Goal: Information Seeking & Learning: Learn about a topic

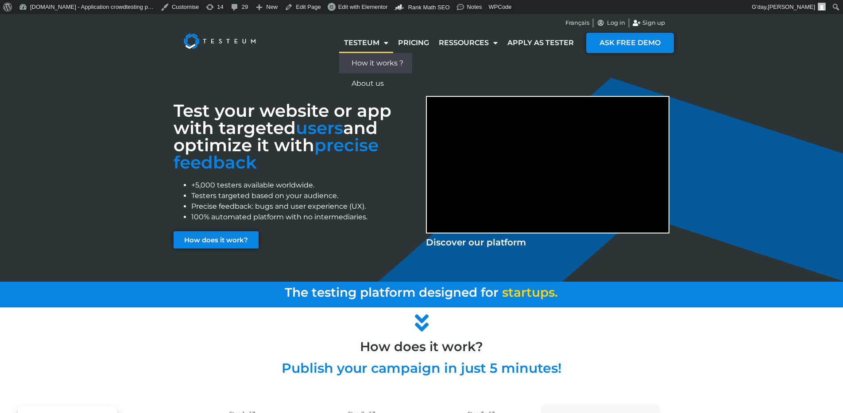
click at [363, 62] on link "How it works ?" at bounding box center [375, 63] width 73 height 20
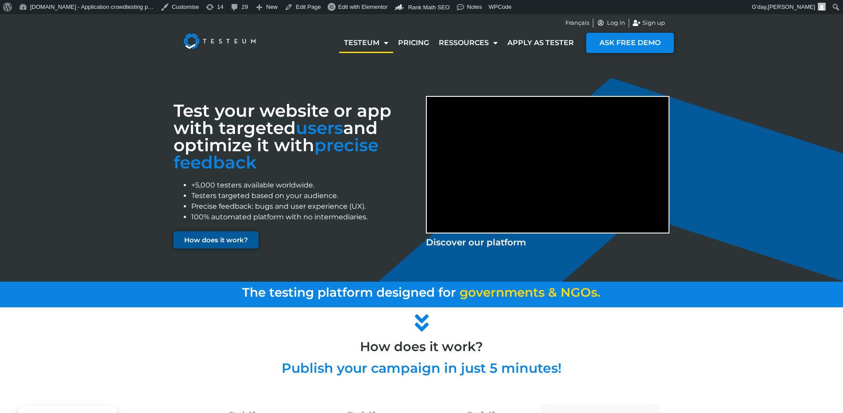
click at [220, 240] on span "How does it work?" at bounding box center [216, 240] width 64 height 7
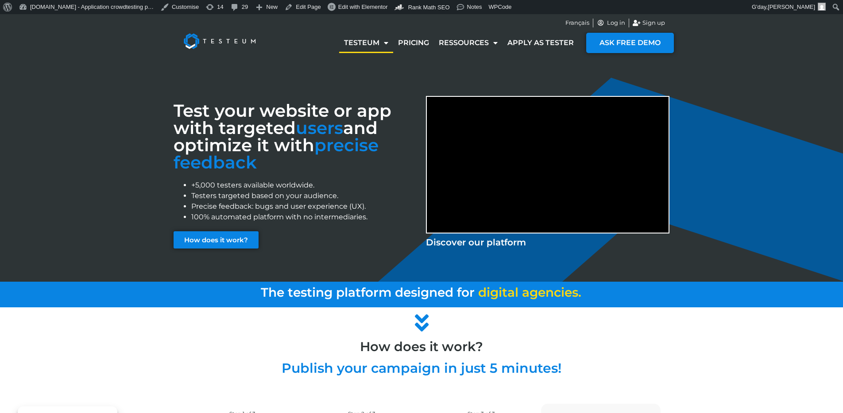
click at [336, 83] on div "Test your website or app with targeted users and optimize it with precise feedb…" at bounding box center [421, 172] width 505 height 222
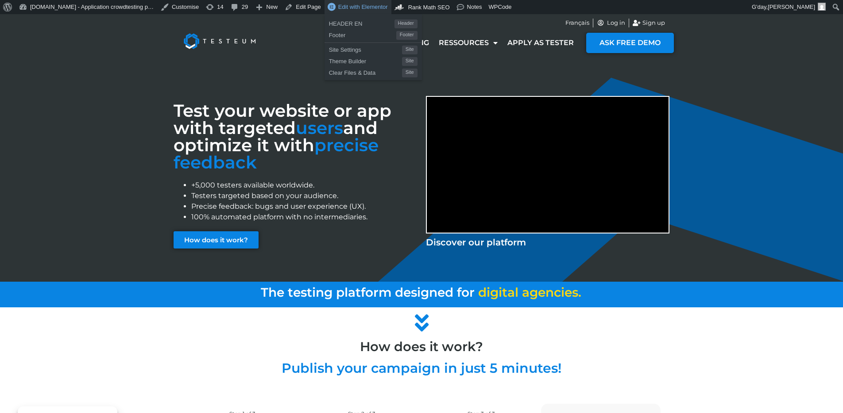
click at [354, 9] on span "Edit with Elementor" at bounding box center [363, 7] width 50 height 7
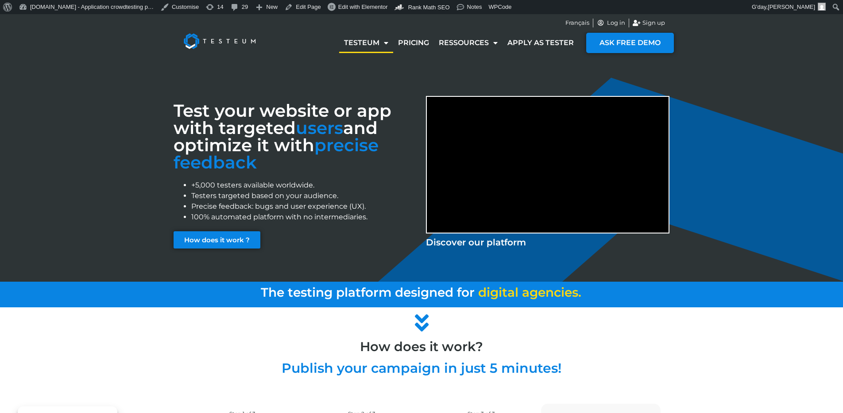
click at [203, 38] on img at bounding box center [220, 40] width 92 height 35
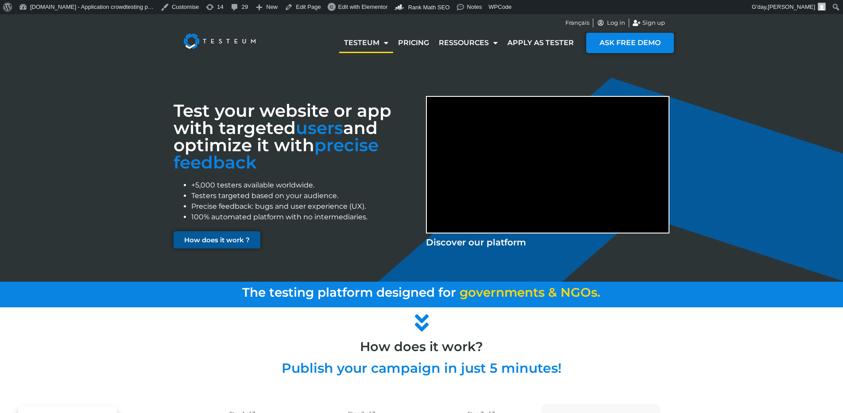
click at [235, 242] on span "How does it work ?" at bounding box center [217, 240] width 66 height 7
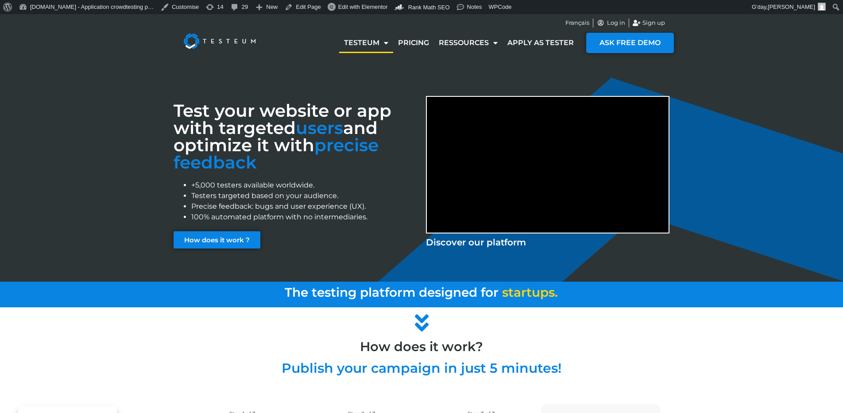
click at [256, 205] on li "Precise feedback: bugs and user experience (UX)." at bounding box center [304, 206] width 226 height 11
click at [229, 243] on span "How does it work ?" at bounding box center [217, 240] width 66 height 7
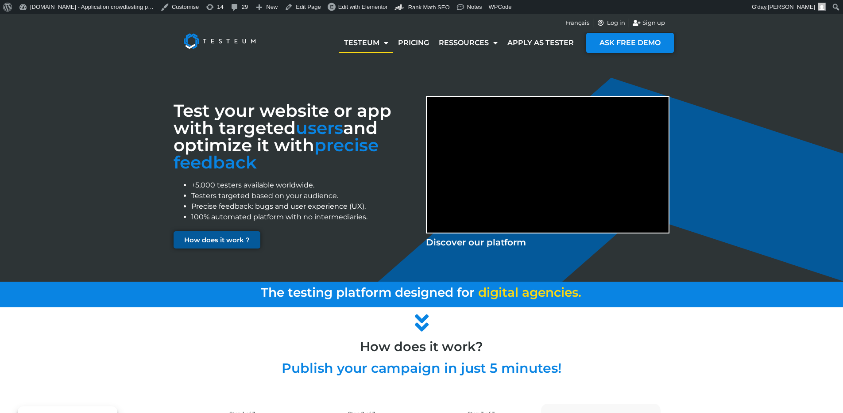
click at [235, 244] on link "How does it work ?" at bounding box center [217, 240] width 87 height 17
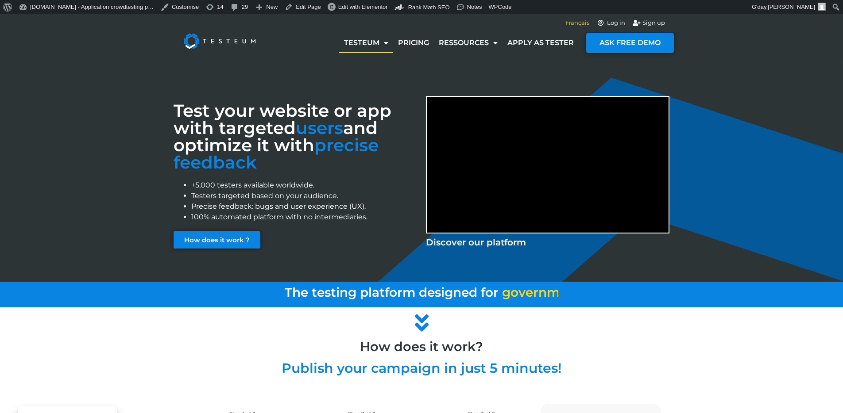
click at [573, 20] on span "Français" at bounding box center [577, 23] width 24 height 9
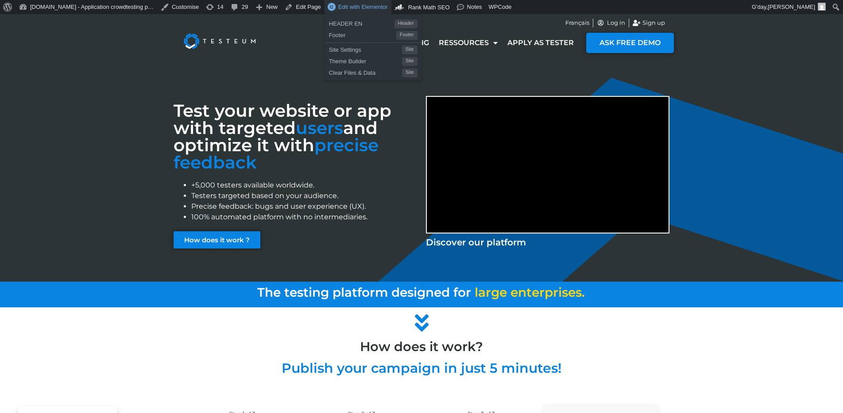
click at [357, 8] on span "Edit with Elementor" at bounding box center [363, 7] width 50 height 7
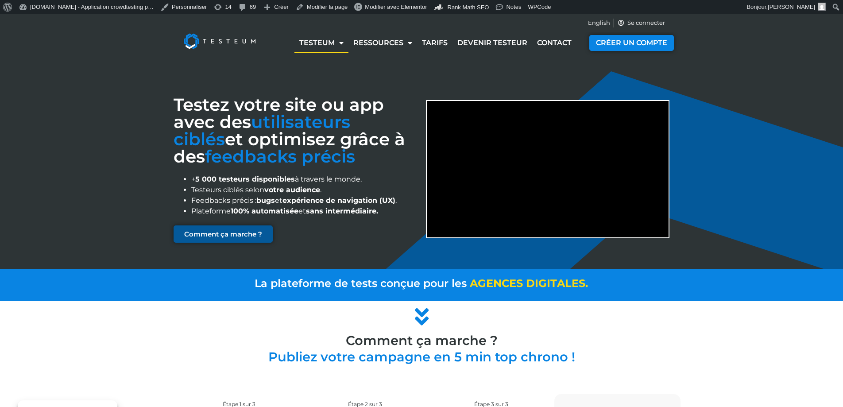
click at [208, 234] on span "Comment ça marche ?" at bounding box center [223, 234] width 78 height 7
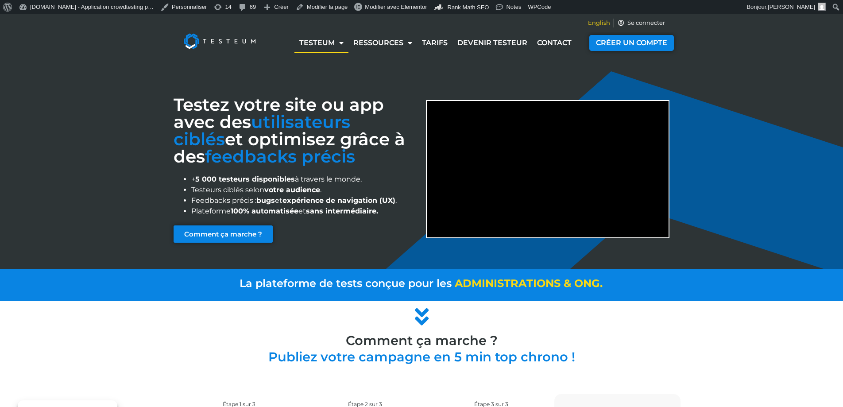
click at [603, 20] on span "English" at bounding box center [599, 23] width 22 height 9
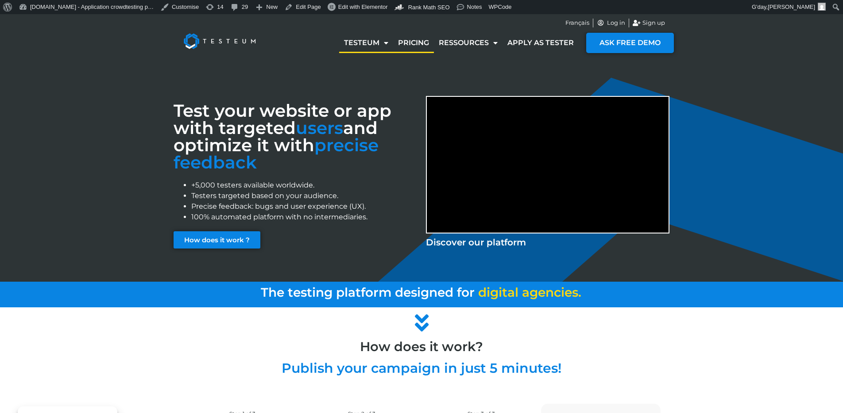
click at [417, 43] on link "Pricing" at bounding box center [413, 43] width 41 height 20
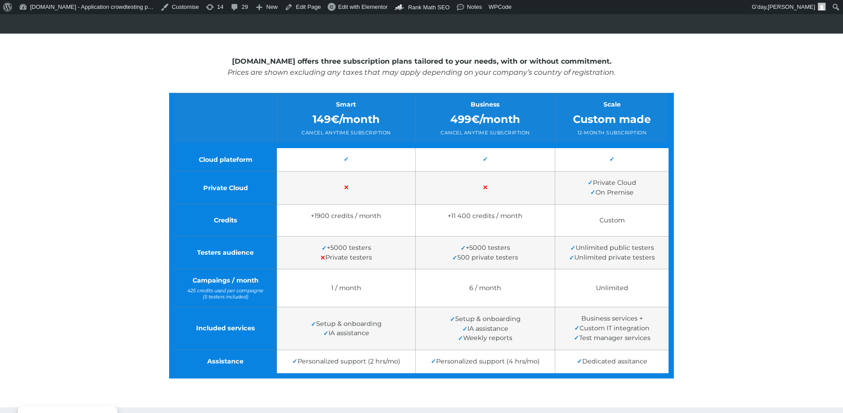
scroll to position [150, 0]
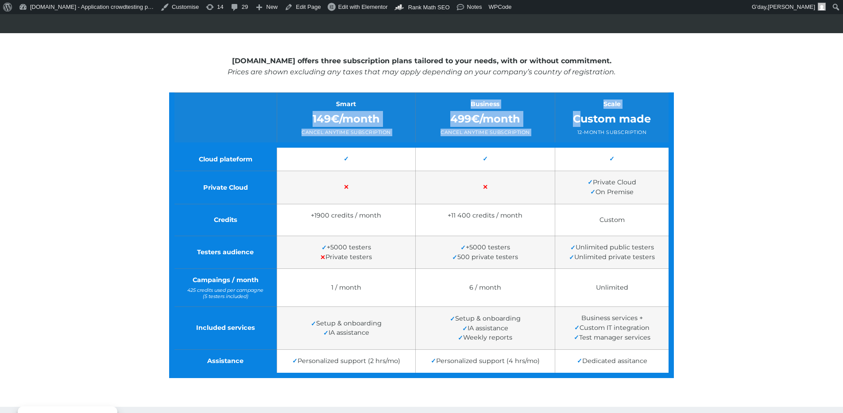
drag, startPoint x: 313, startPoint y: 126, endPoint x: 637, endPoint y: 116, distance: 325.1
click at [622, 118] on tr "Smart 149€/month Cancel anytime subscription Business 499€/month Cancel anytime…" at bounding box center [421, 119] width 499 height 53
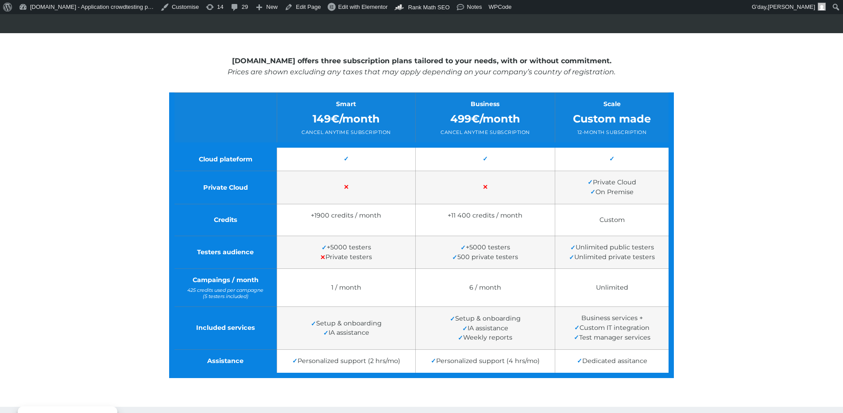
click at [675, 130] on div "Testeum.com offers three subscription plans tailored to your needs, with or wit…" at bounding box center [421, 213] width 843 height 361
click at [478, 120] on div "499€/month" at bounding box center [485, 119] width 126 height 16
click at [501, 122] on div "499€/month" at bounding box center [485, 119] width 126 height 16
drag, startPoint x: 473, startPoint y: 121, endPoint x: 484, endPoint y: 120, distance: 11.6
click at [478, 121] on div "499€/month" at bounding box center [485, 119] width 126 height 16
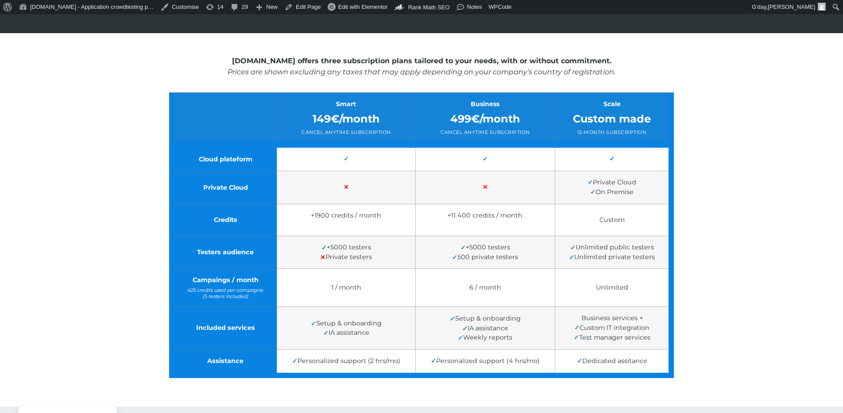
click at [486, 119] on div "499€/month" at bounding box center [485, 119] width 126 height 16
drag, startPoint x: 336, startPoint y: 119, endPoint x: 342, endPoint y: 119, distance: 5.3
click at [339, 119] on div "149€/month" at bounding box center [346, 119] width 125 height 16
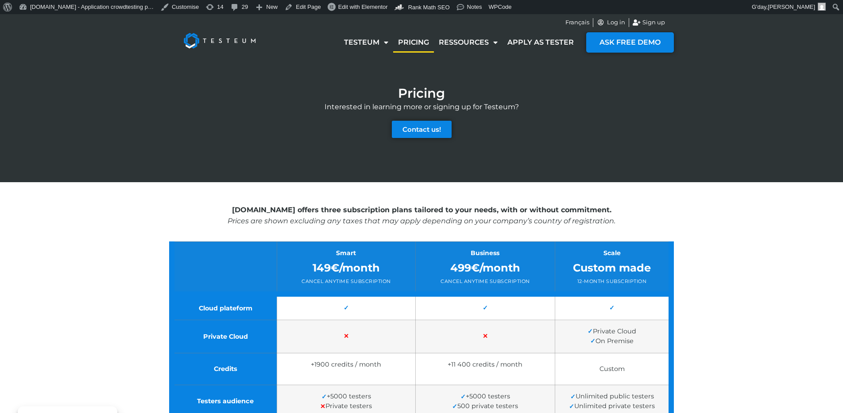
scroll to position [0, 0]
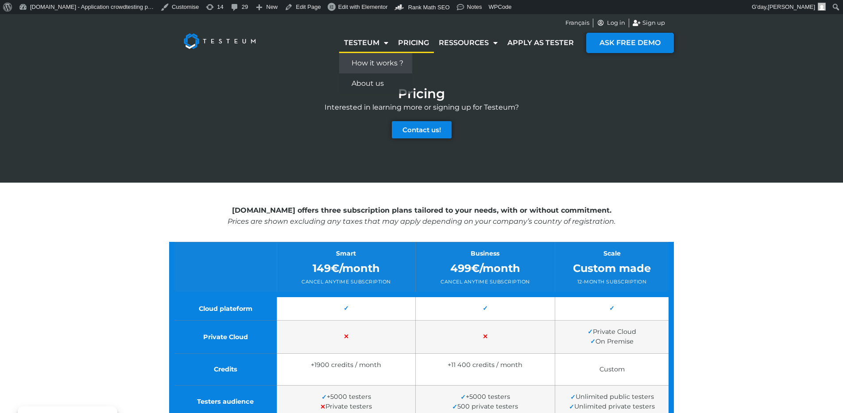
click at [364, 57] on link "How it works ?" at bounding box center [375, 63] width 73 height 20
click at [364, 59] on div "Testeum How it works ? About us Pricing Ressources Blog Business cases Apply as…" at bounding box center [421, 42] width 505 height 35
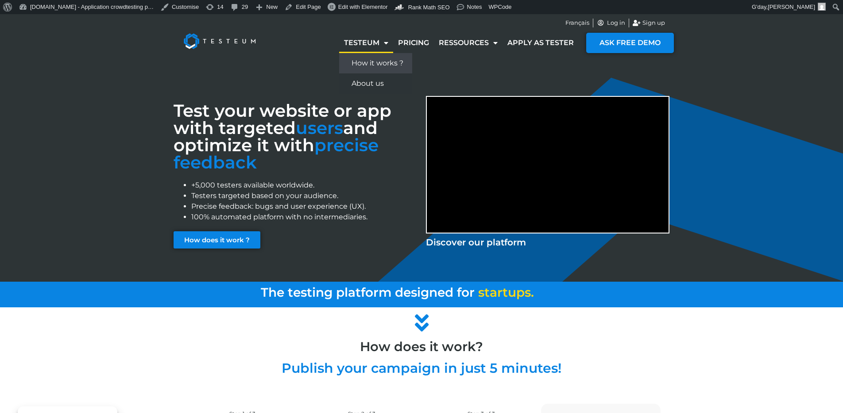
click at [377, 64] on link "How it works ?" at bounding box center [375, 63] width 73 height 20
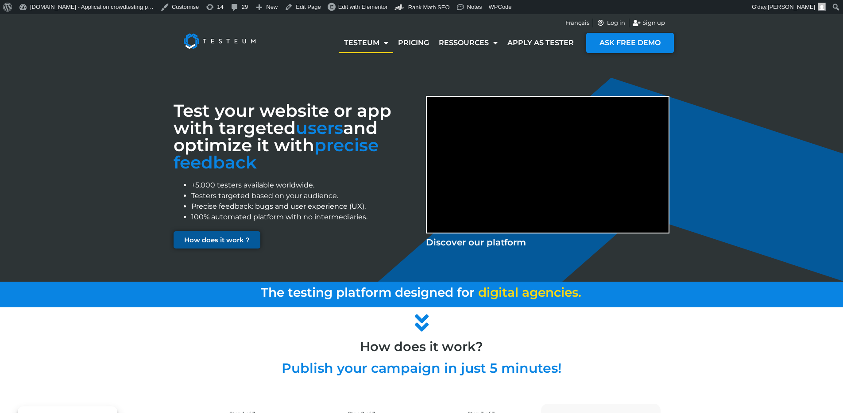
click at [225, 243] on span "How does it work ?" at bounding box center [217, 240] width 66 height 7
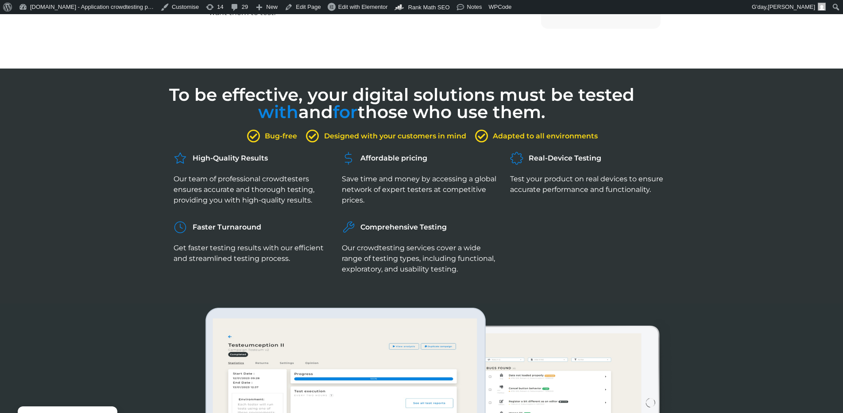
scroll to position [568, 0]
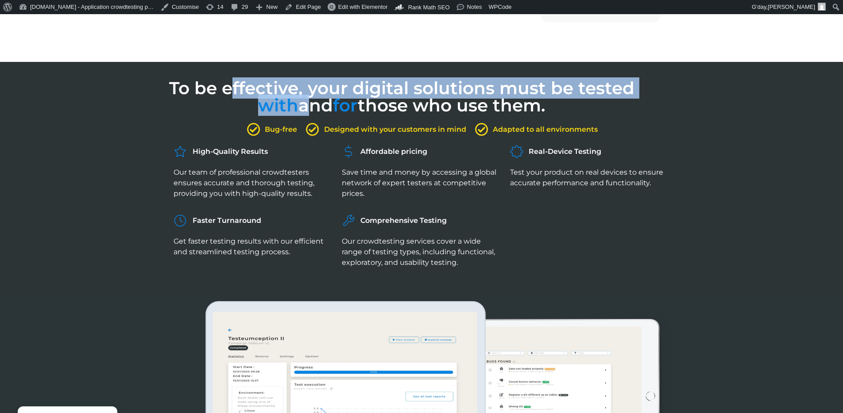
drag, startPoint x: 271, startPoint y: 100, endPoint x: 355, endPoint y: 100, distance: 83.7
click at [343, 100] on h2 "To be effective, your digital solutions must be tested with and for those who u…" at bounding box center [401, 97] width 465 height 35
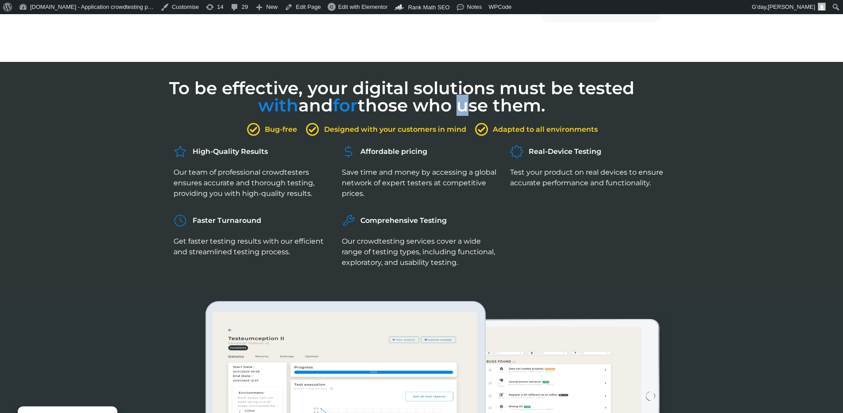
drag, startPoint x: 460, startPoint y: 103, endPoint x: 516, endPoint y: 115, distance: 56.7
click at [471, 106] on h2 "To be effective, your digital solutions must be tested with and for those who u…" at bounding box center [401, 97] width 465 height 35
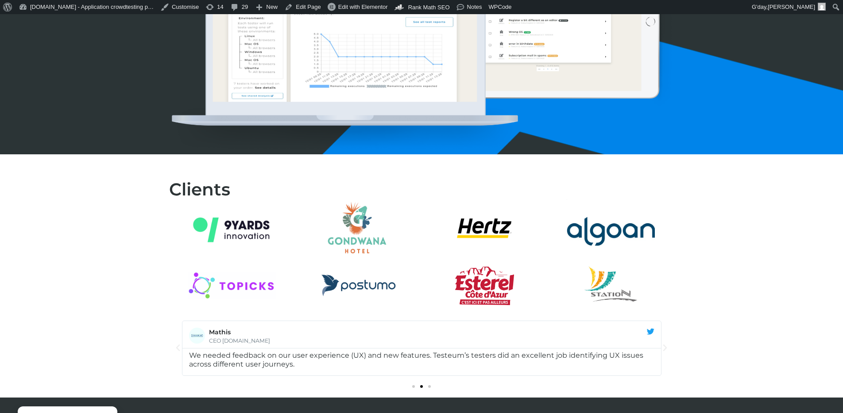
click at [453, 154] on div at bounding box center [421, 38] width 505 height 232
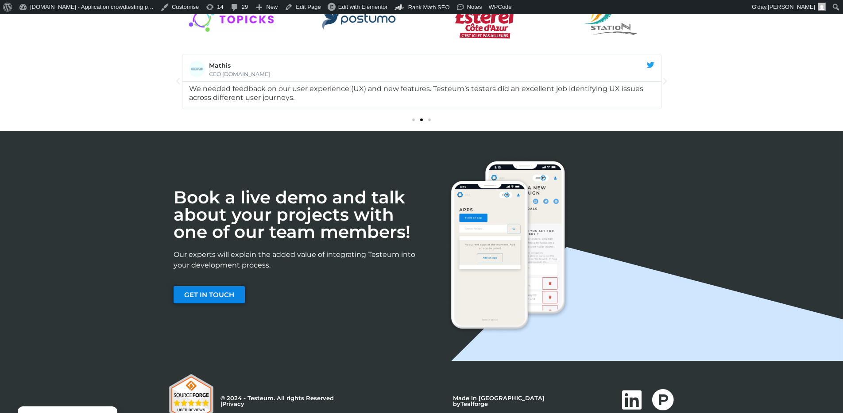
scroll to position [1157, 0]
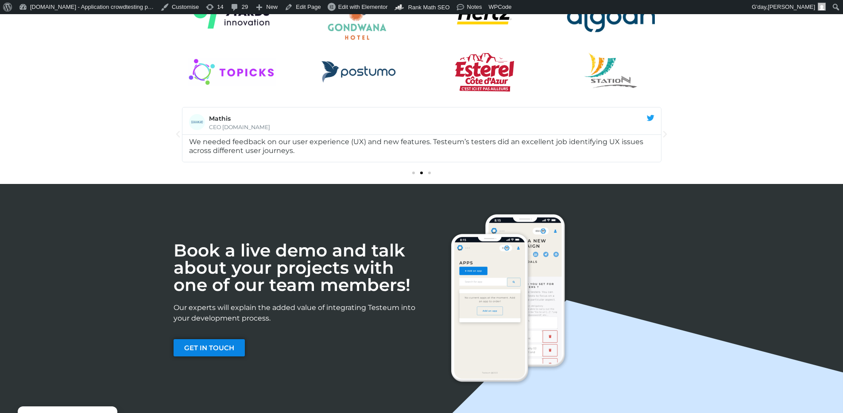
click at [630, 119] on link "Mathis CEO Shareflat.fr" at bounding box center [421, 121] width 479 height 27
click at [286, 151] on div "We needed feedback on our user experience (UX) and new features. Testeum’s test…" at bounding box center [421, 146] width 465 height 18
click at [322, 147] on div "I needed testing services with a global reach. Testeum’s services were smooth a…" at bounding box center [365, 146] width 465 height 18
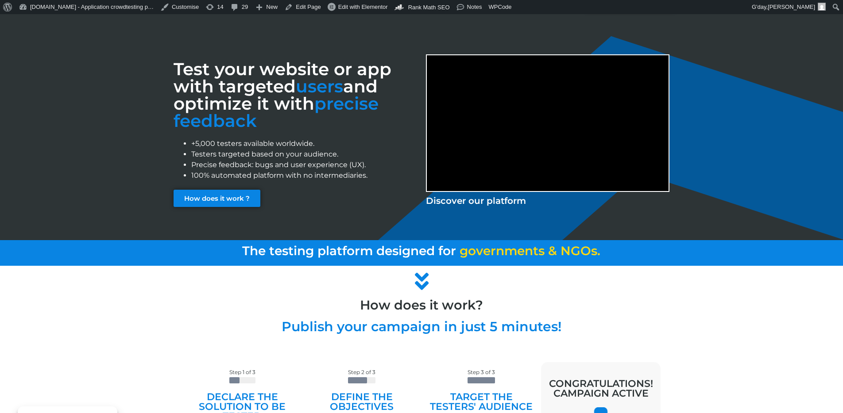
scroll to position [0, 0]
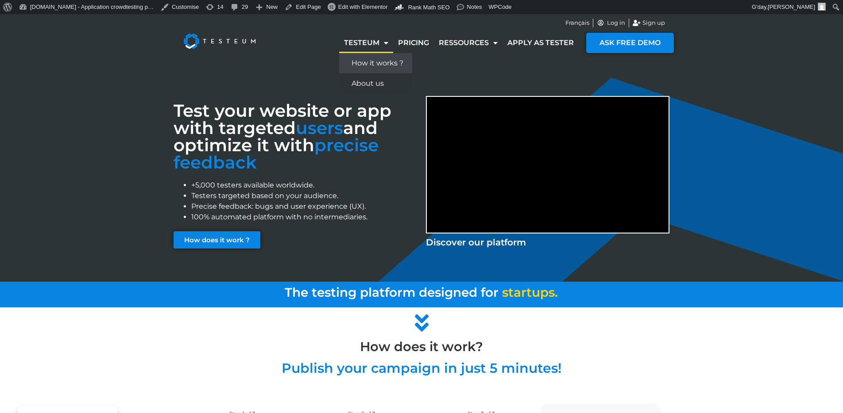
click at [367, 60] on link "How it works ?" at bounding box center [375, 63] width 73 height 20
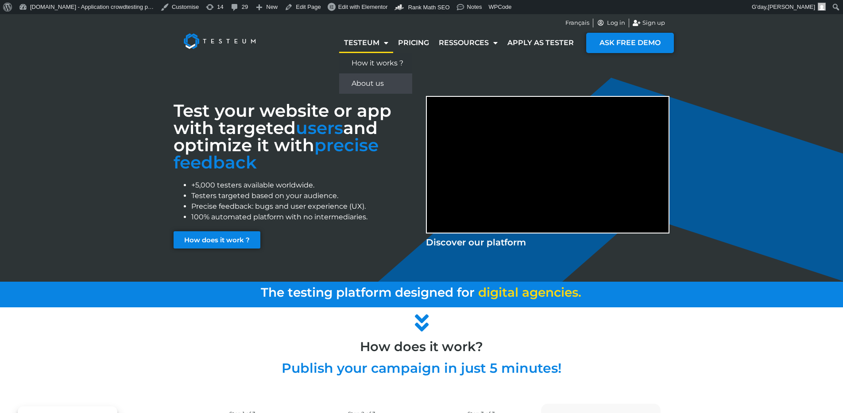
click at [368, 82] on link "About us" at bounding box center [375, 83] width 73 height 20
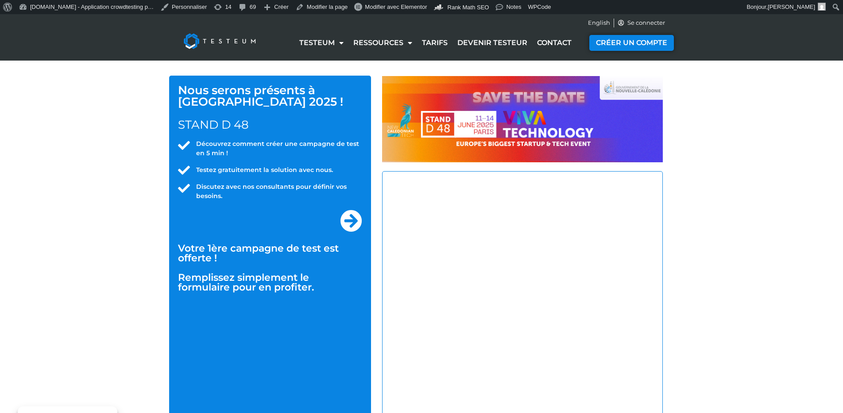
select select "NC"
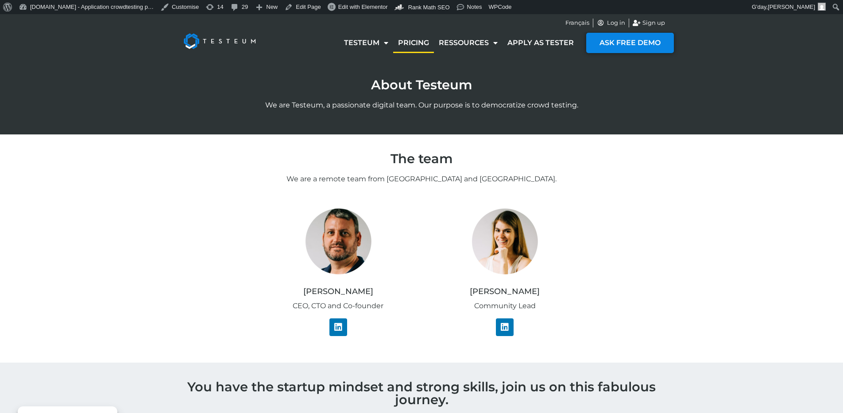
click at [423, 44] on link "Pricing" at bounding box center [413, 43] width 41 height 20
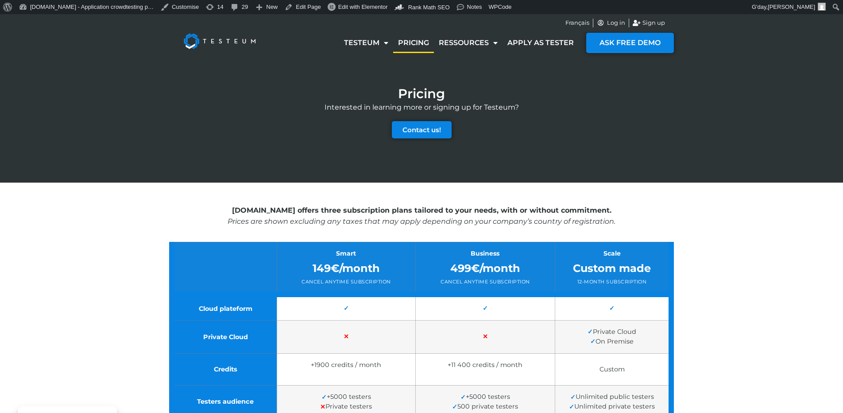
click at [434, 136] on link "Contact us!" at bounding box center [422, 129] width 60 height 17
click at [463, 61] on link "Blog" at bounding box center [471, 63] width 74 height 20
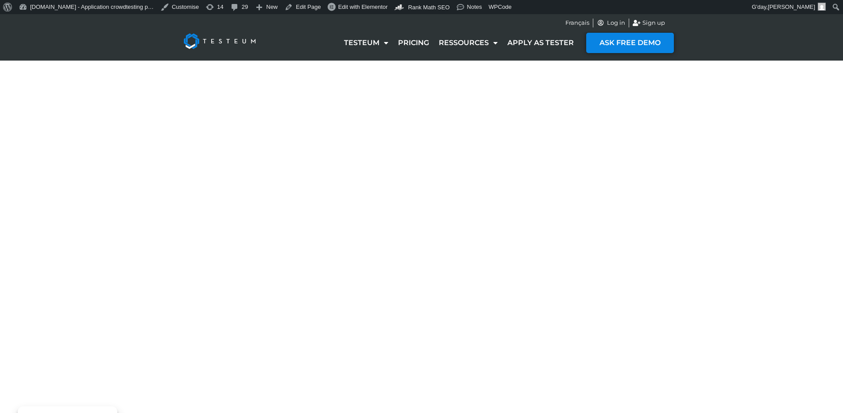
select select "NC"
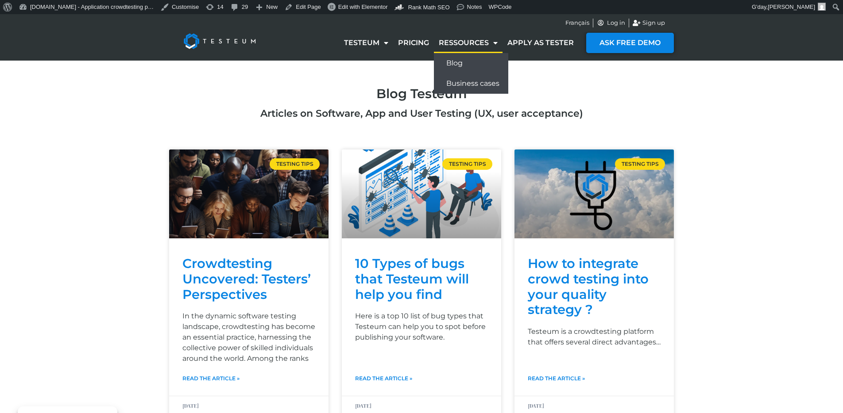
click at [468, 82] on link "Business cases" at bounding box center [471, 83] width 74 height 20
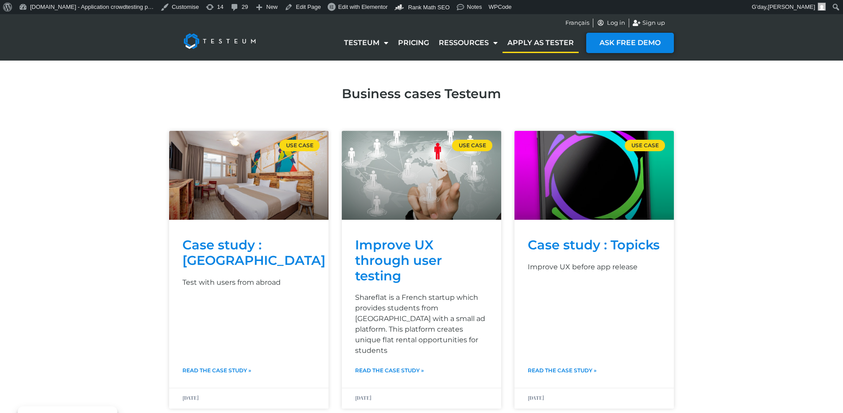
click at [530, 43] on link "Apply as tester" at bounding box center [540, 43] width 76 height 20
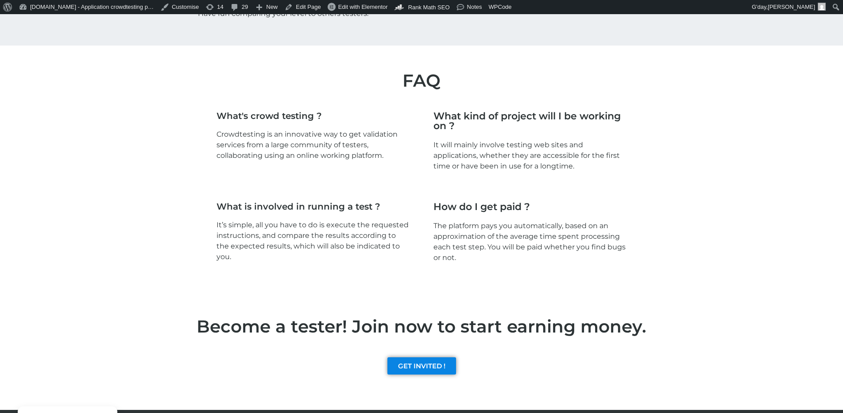
scroll to position [1278, 0]
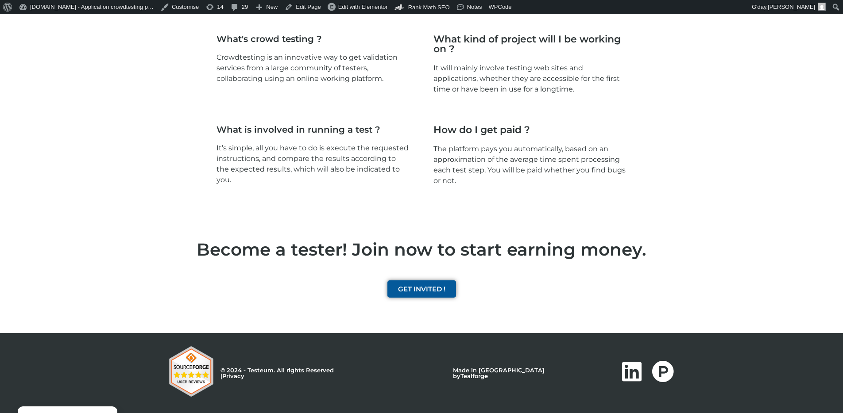
click at [414, 294] on link "GET INVITED !" at bounding box center [421, 289] width 69 height 17
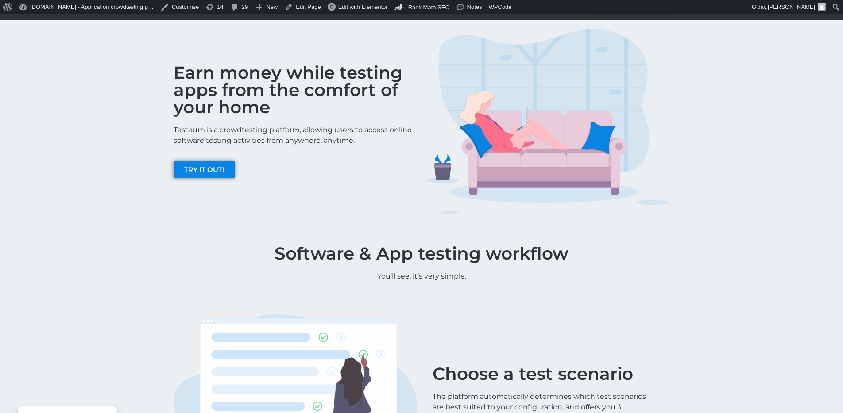
scroll to position [0, 0]
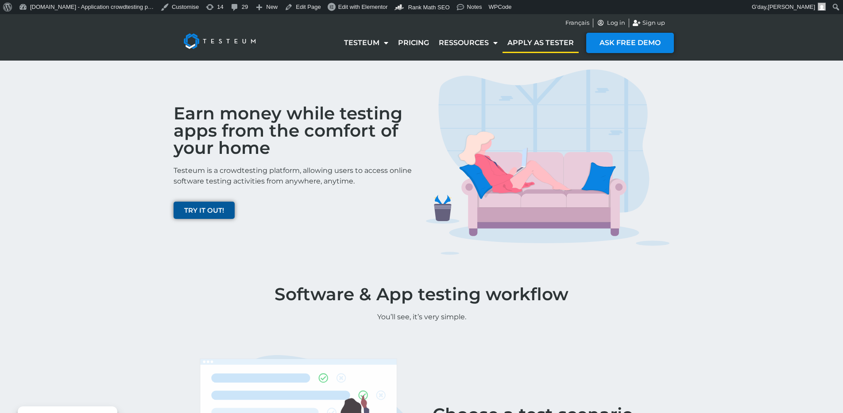
click at [193, 206] on link "TRY IT OUT!" at bounding box center [204, 210] width 61 height 17
click at [608, 41] on span "ASK FREE DEMO" at bounding box center [629, 43] width 67 height 8
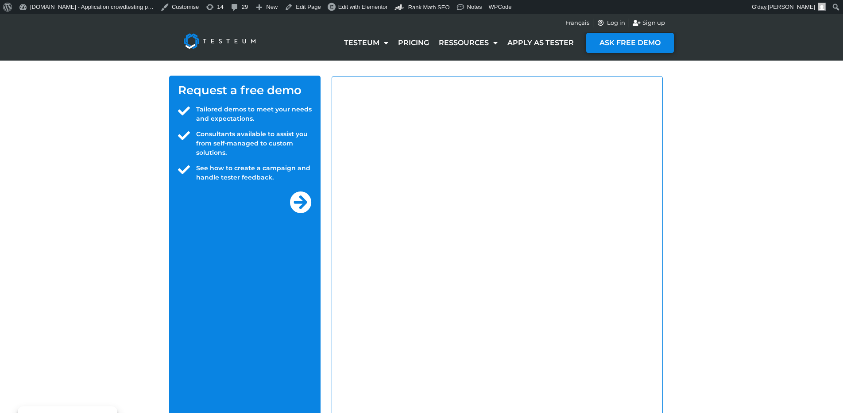
select select "NC"
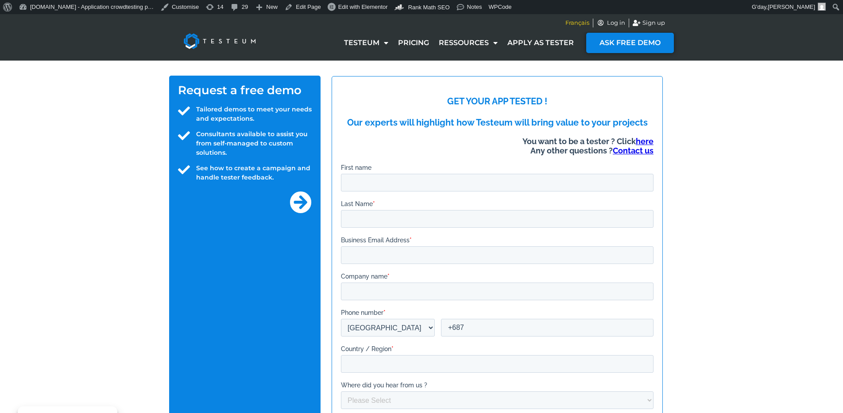
click at [577, 22] on span "Français" at bounding box center [577, 23] width 24 height 9
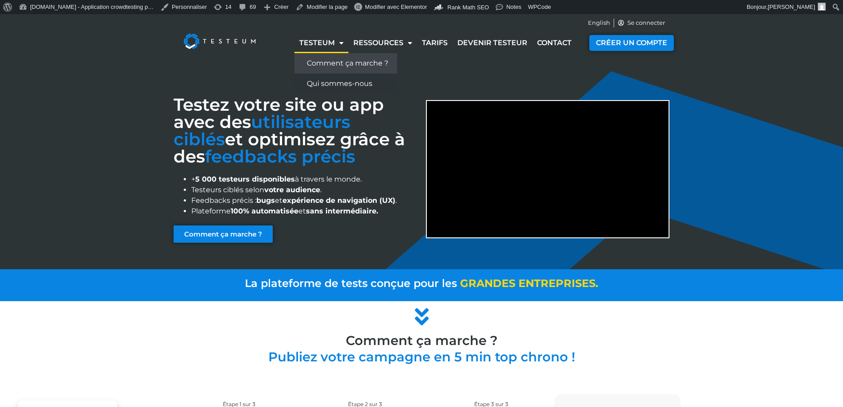
click at [328, 63] on link "Comment ça marche ?" at bounding box center [345, 63] width 103 height 20
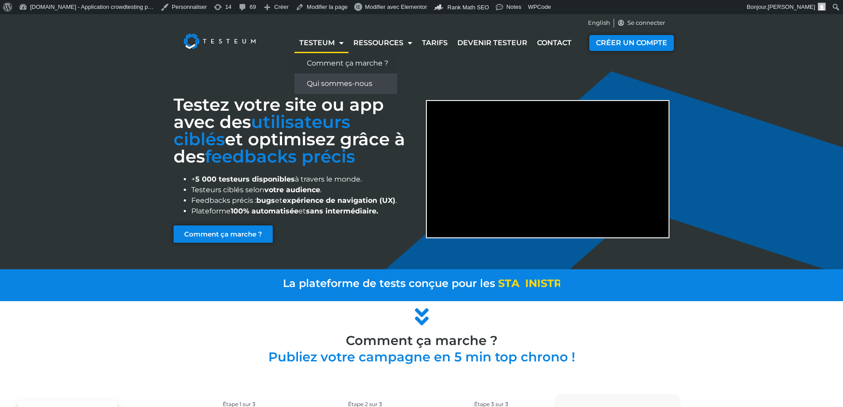
click at [327, 82] on link "Qui sommes-nous" at bounding box center [345, 83] width 103 height 20
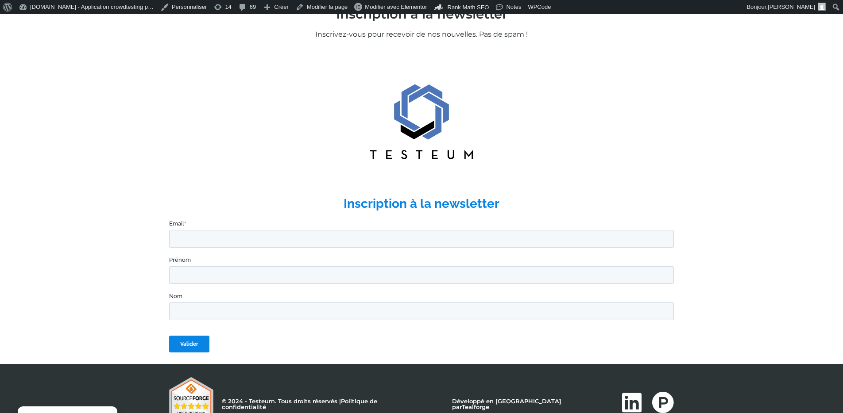
scroll to position [738, 0]
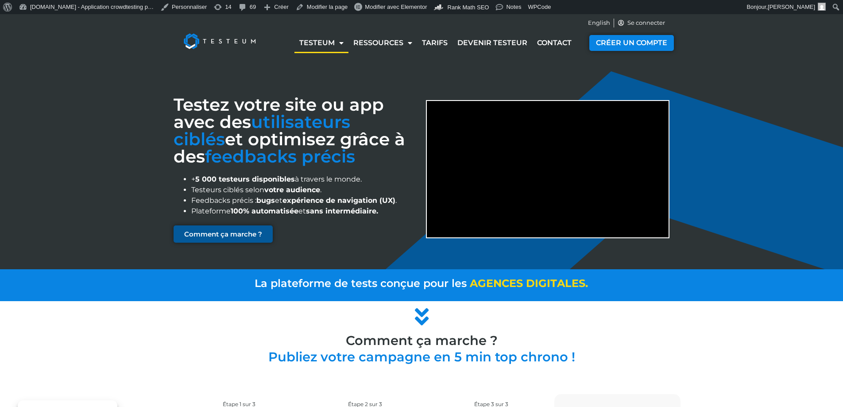
click at [229, 228] on link "Comment ça marche ?" at bounding box center [223, 233] width 99 height 17
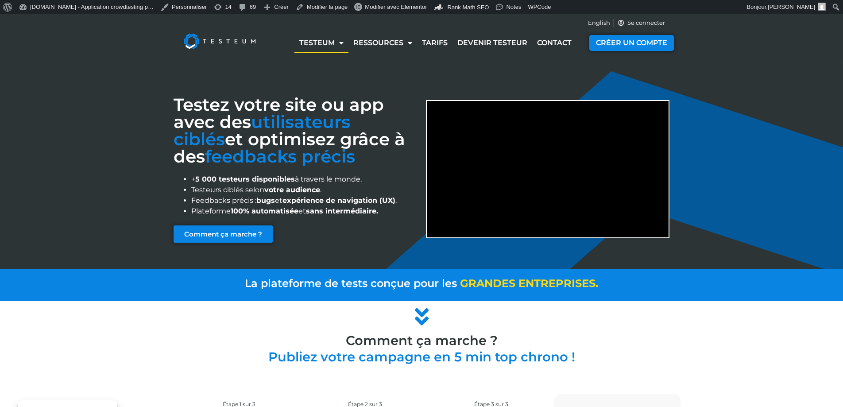
click at [358, 182] on li "+ 5 000 testeurs disponibles à travers le monde." at bounding box center [304, 179] width 226 height 11
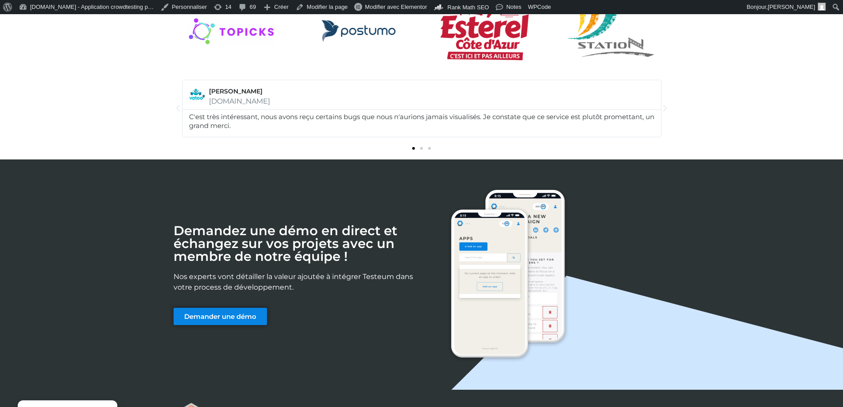
scroll to position [1226, 0]
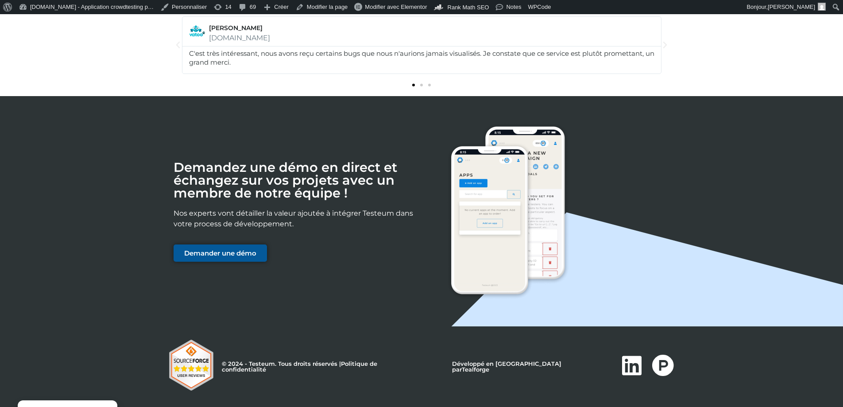
click at [252, 246] on link "Demander une démo" at bounding box center [220, 252] width 93 height 17
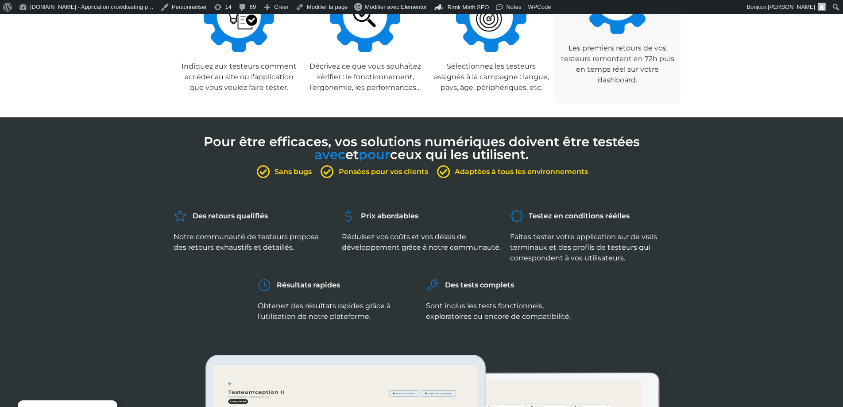
scroll to position [0, 0]
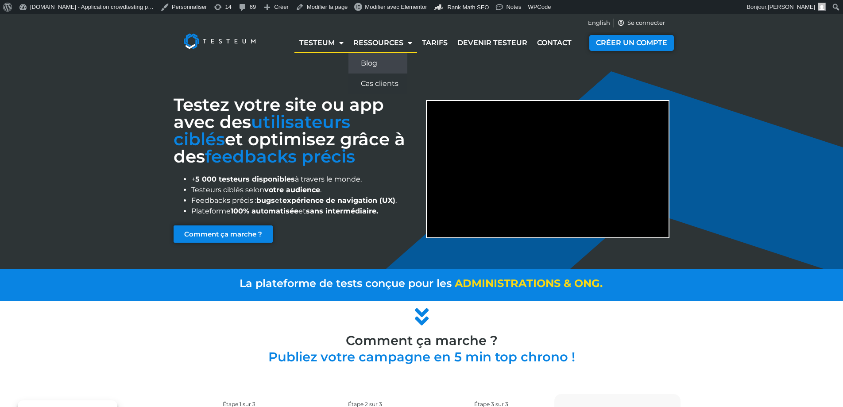
click at [374, 61] on link "Blog" at bounding box center [377, 63] width 59 height 20
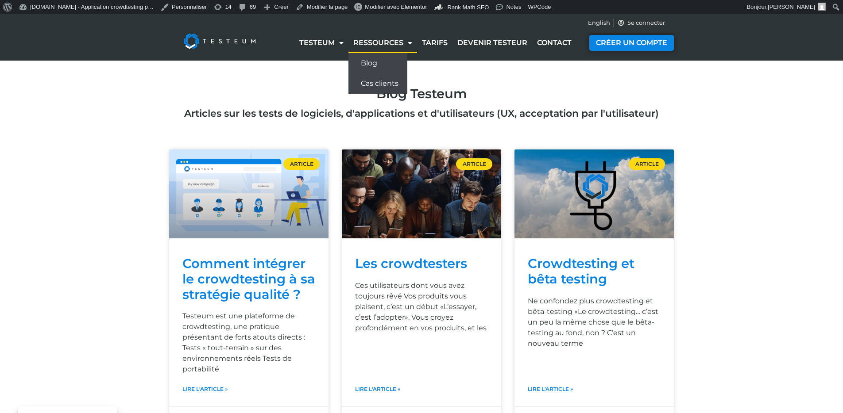
click at [380, 82] on link "Cas clients" at bounding box center [377, 83] width 59 height 20
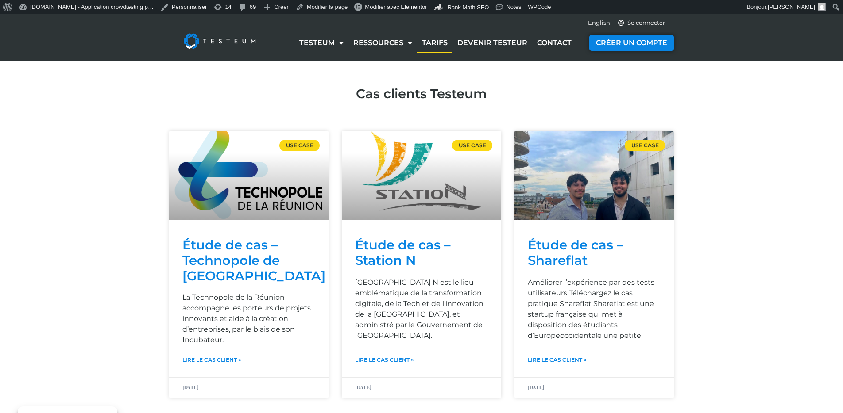
click at [433, 46] on link "Tarifs" at bounding box center [434, 43] width 35 height 20
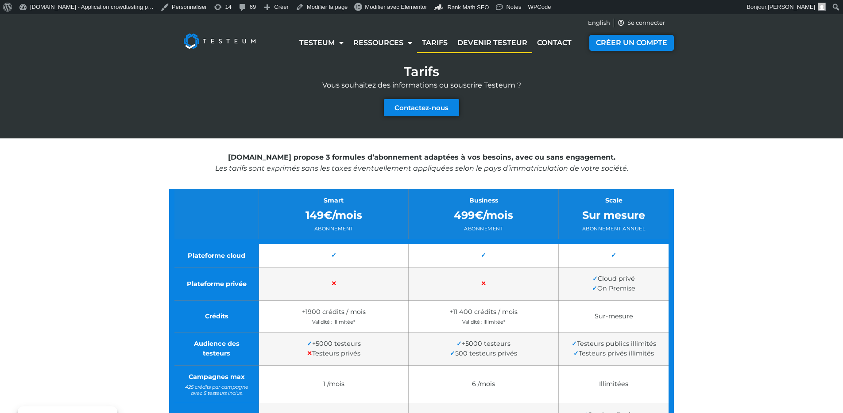
click at [483, 45] on link "Devenir testeur" at bounding box center [492, 43] width 80 height 20
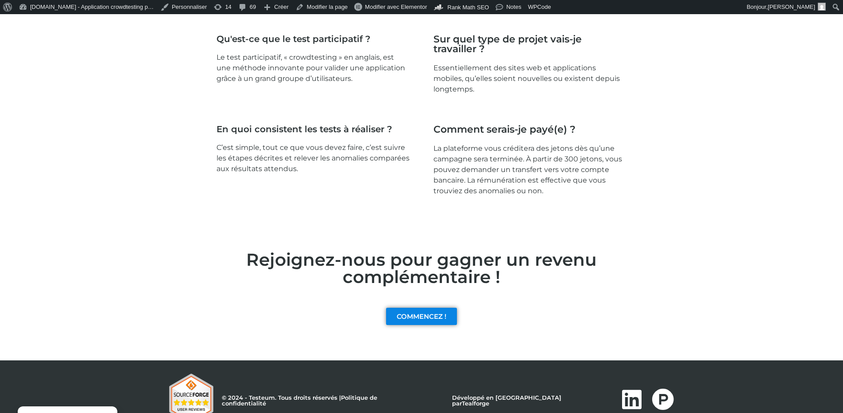
scroll to position [1338, 0]
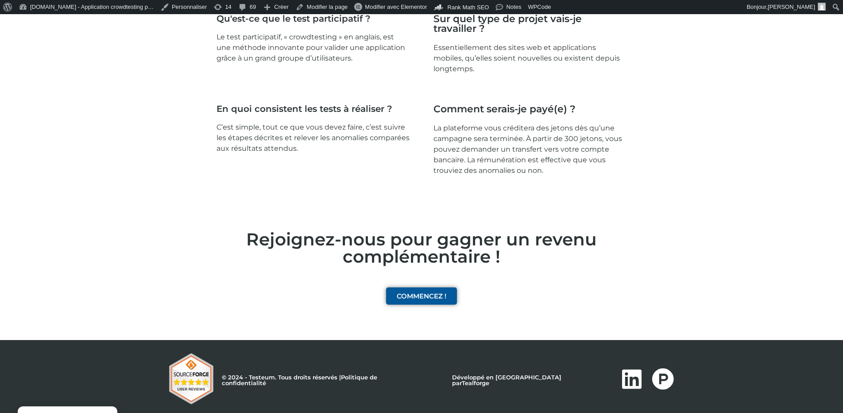
click at [454, 292] on link "COMMENCEZ !" at bounding box center [421, 296] width 71 height 17
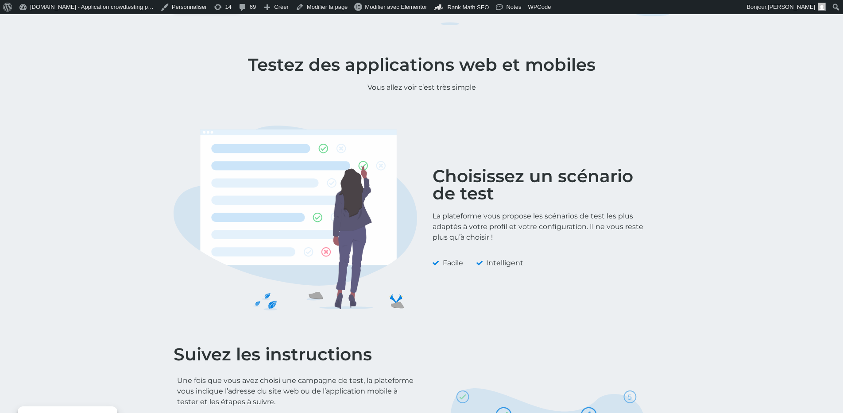
scroll to position [0, 0]
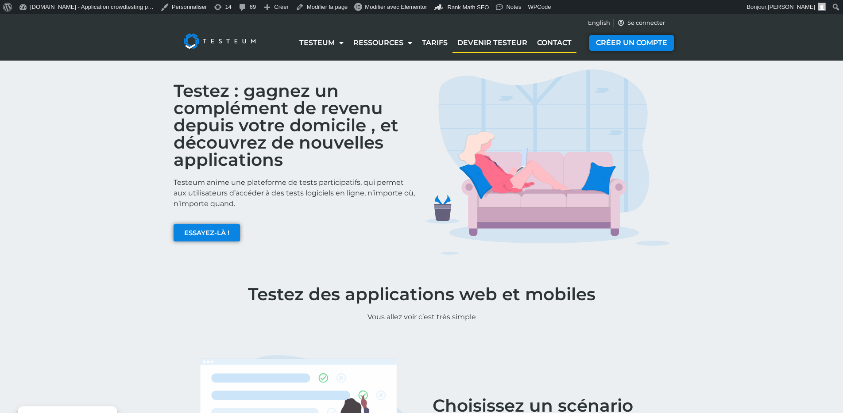
click at [555, 46] on link "Contact" at bounding box center [554, 43] width 44 height 20
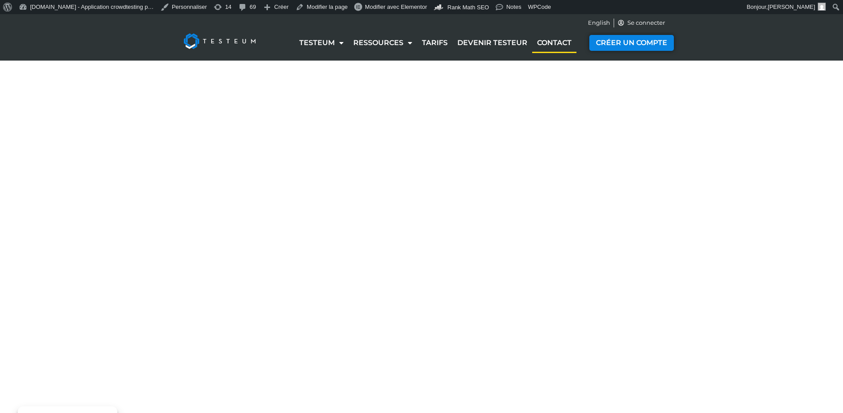
select select "NC"
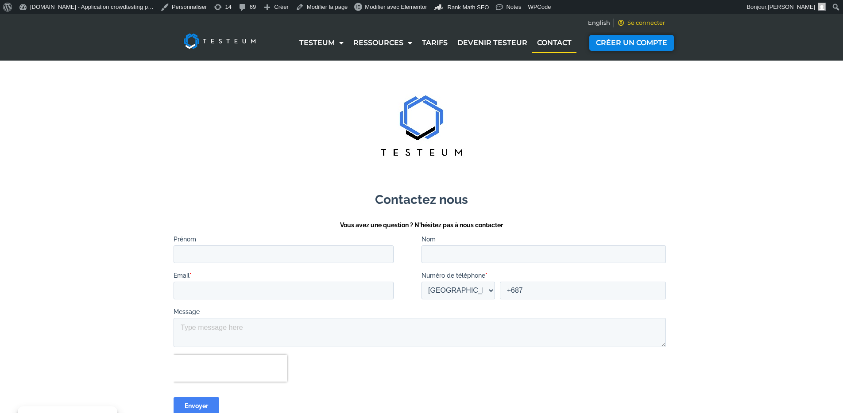
click at [633, 23] on span "Se connecter" at bounding box center [645, 23] width 40 height 9
click at [642, 41] on span "CRÉER UN COMPTE" at bounding box center [631, 43] width 78 height 8
click at [645, 22] on span "Se connecter" at bounding box center [645, 23] width 40 height 9
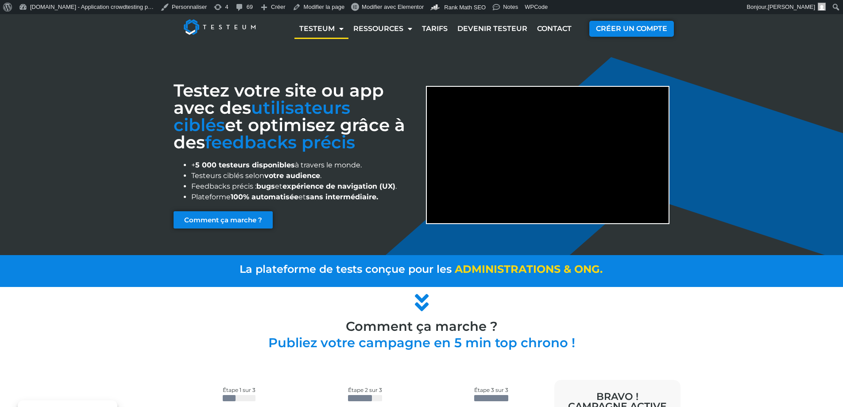
click at [125, 93] on div "Testez votre site ou app avec des utilisateurs ciblés et optimisez grâce à des …" at bounding box center [421, 150] width 843 height 209
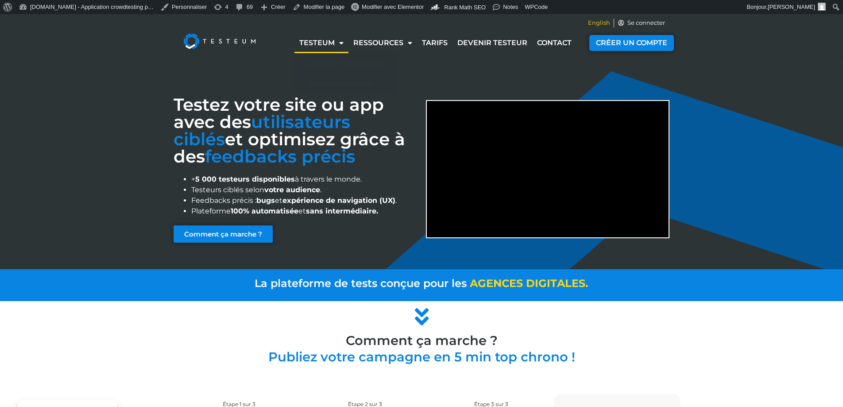
click at [605, 24] on span "English" at bounding box center [599, 23] width 22 height 9
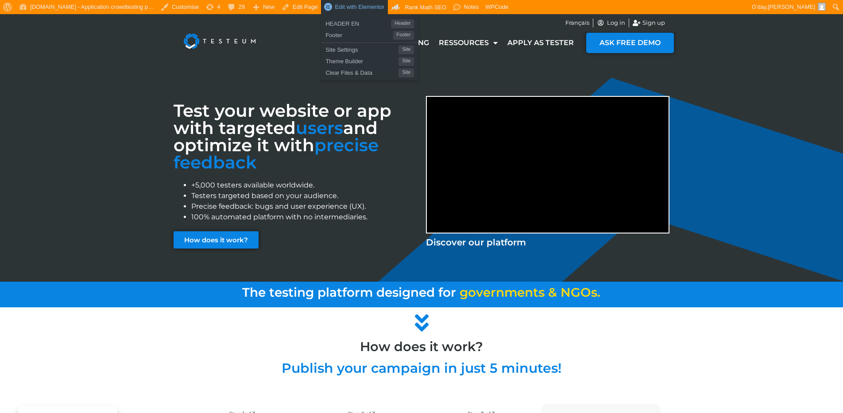
click at [351, 6] on span "Edit with Elementor" at bounding box center [360, 7] width 50 height 7
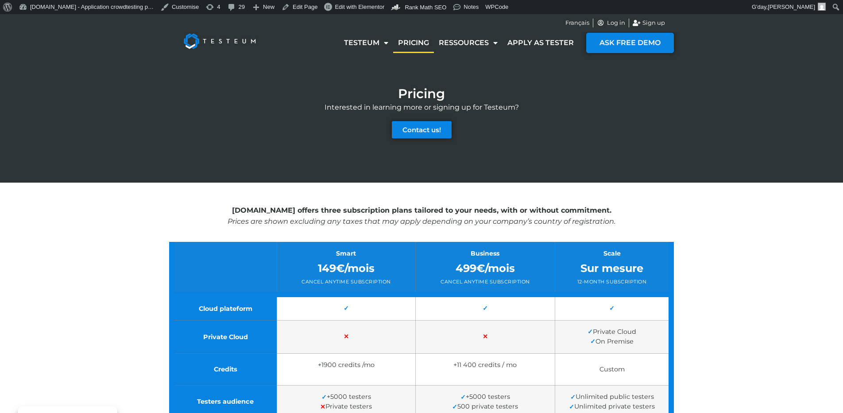
click at [666, 131] on div "Contact us!" at bounding box center [421, 129] width 505 height 17
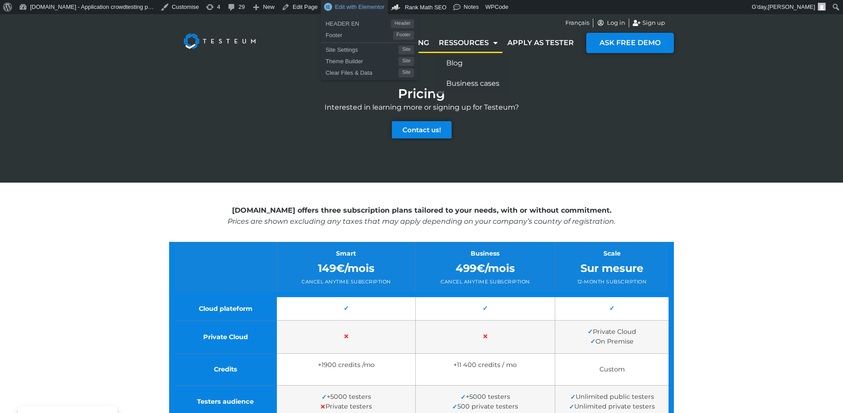
click at [363, 4] on span "Edit with Elementor" at bounding box center [360, 7] width 50 height 7
